Goal: Use online tool/utility: Utilize a website feature to perform a specific function

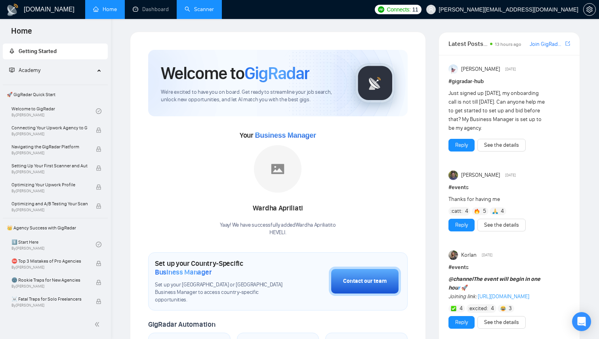
click at [190, 6] on link "Scanner" at bounding box center [199, 9] width 29 height 7
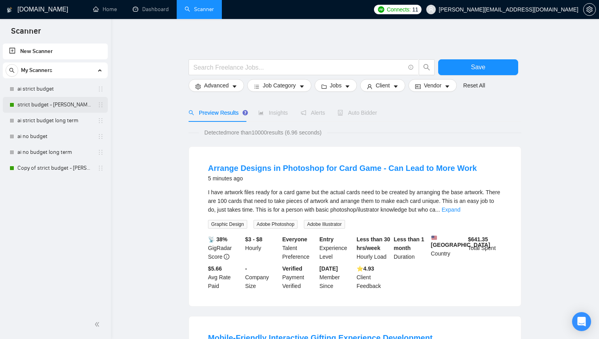
click at [74, 102] on link "strict budget - [PERSON_NAME]'s setup" at bounding box center [54, 105] width 75 height 16
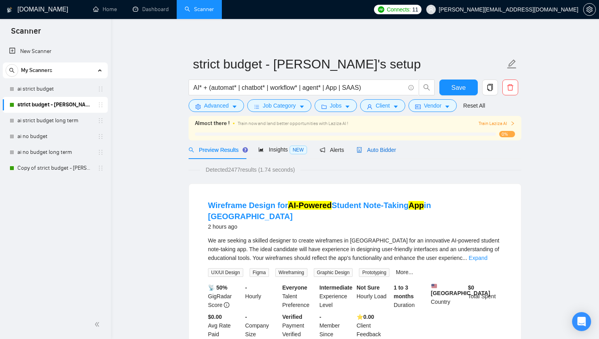
click at [376, 150] on span "Auto Bidder" at bounding box center [375, 150] width 39 height 6
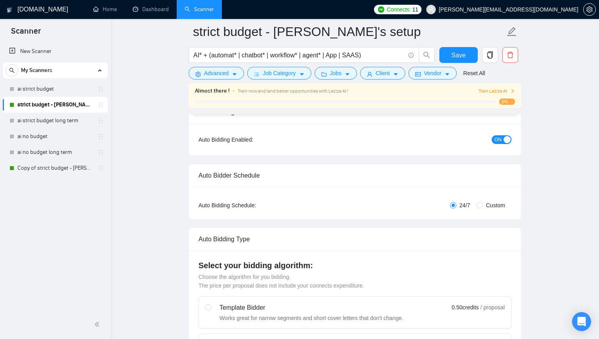
scroll to position [81, 0]
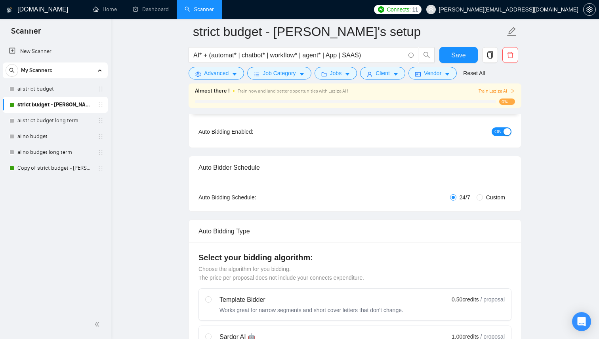
click at [51, 106] on link "strict budget - [PERSON_NAME]'s setup" at bounding box center [54, 105] width 75 height 16
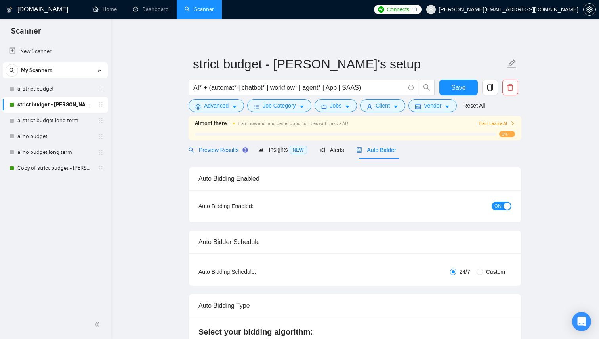
click at [215, 150] on span "Preview Results" at bounding box center [216, 150] width 57 height 6
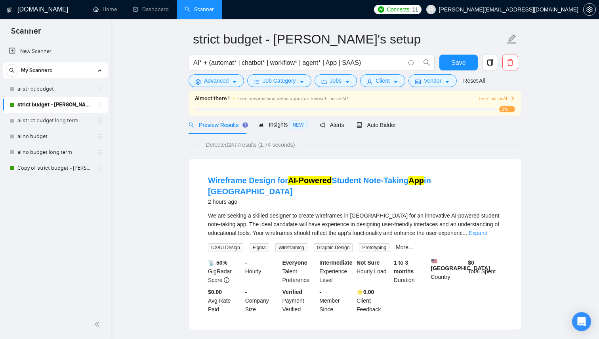
scroll to position [32, 0]
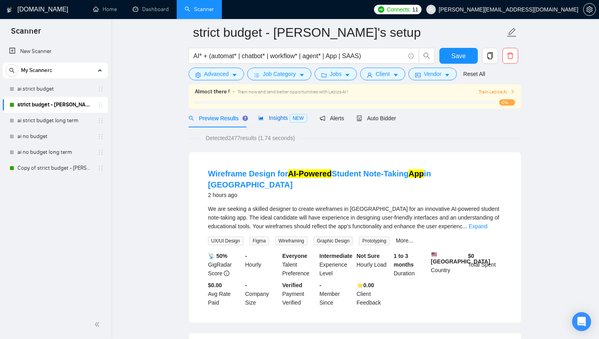
click at [284, 121] on span "Insights NEW" at bounding box center [282, 118] width 48 height 6
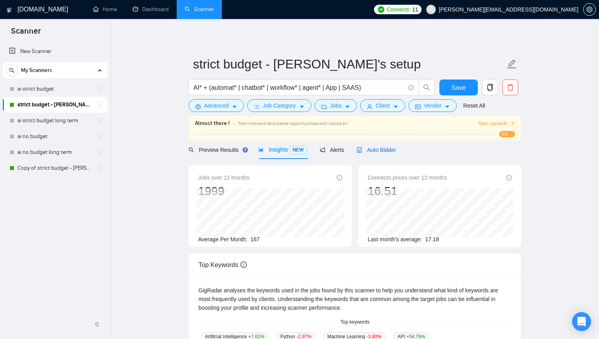
click at [376, 151] on span "Auto Bidder" at bounding box center [375, 150] width 39 height 6
